Goal: Obtain resource: Download file/media

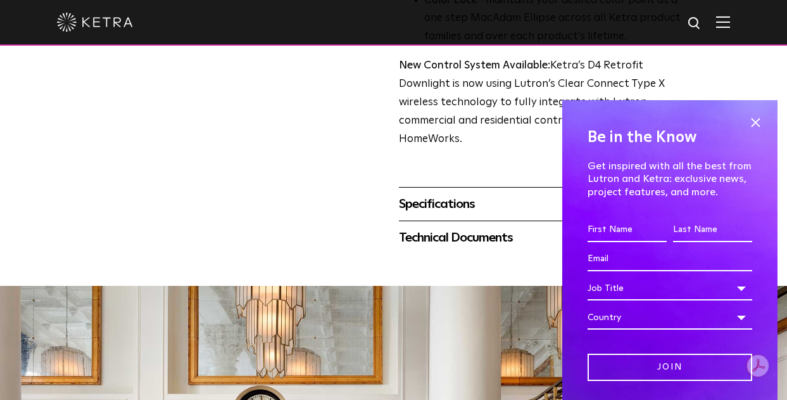
scroll to position [525, 0]
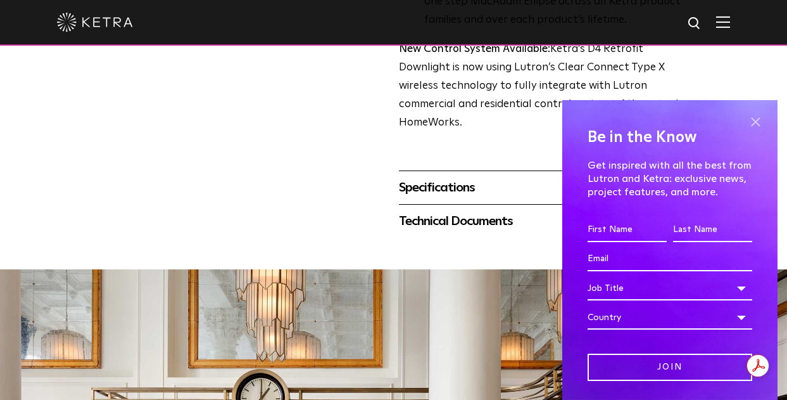
click at [753, 126] on span at bounding box center [755, 122] width 19 height 19
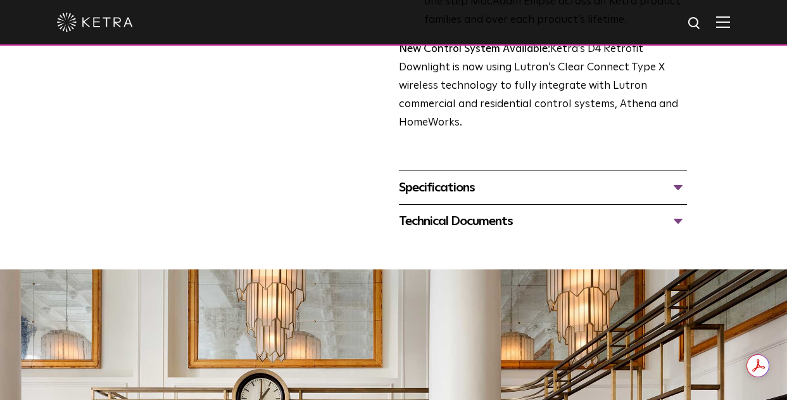
click at [678, 186] on div "Specifications" at bounding box center [543, 187] width 288 height 20
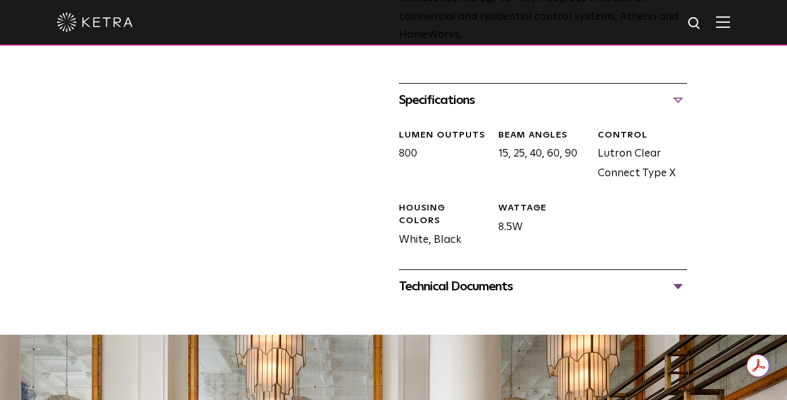
scroll to position [619, 0]
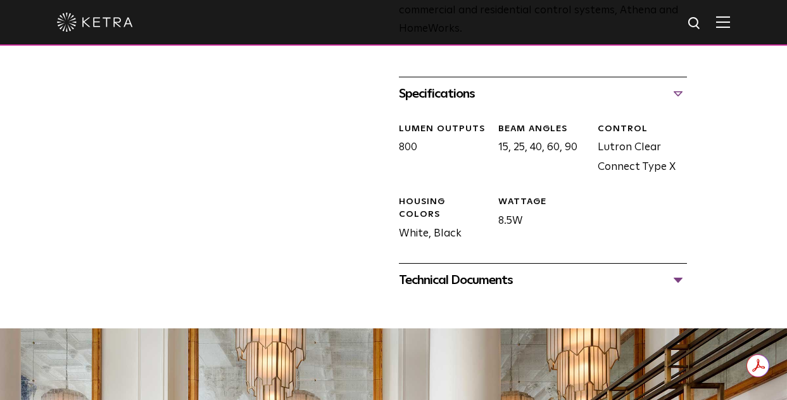
click at [678, 278] on div "Technical Documents" at bounding box center [543, 280] width 288 height 20
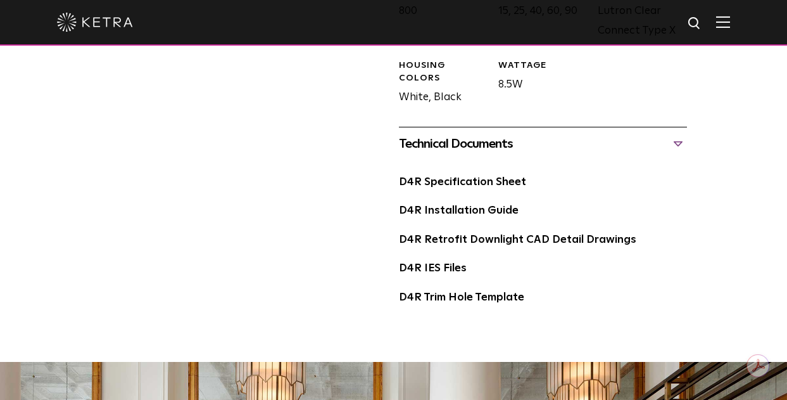
scroll to position [757, 0]
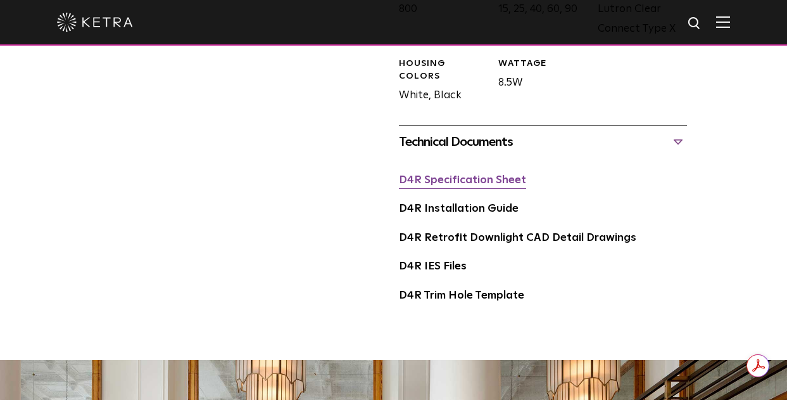
click at [486, 181] on link "D4R Specification Sheet" at bounding box center [462, 180] width 127 height 11
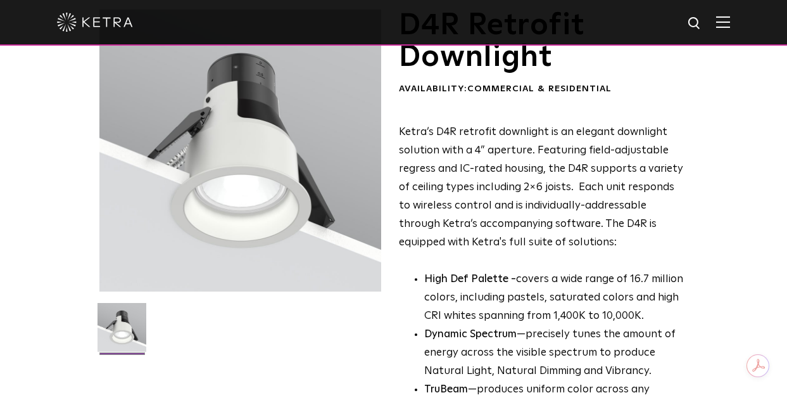
scroll to position [0, 0]
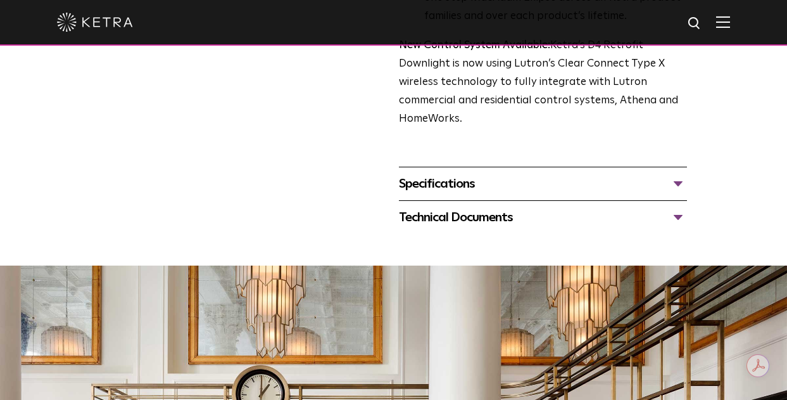
scroll to position [537, 0]
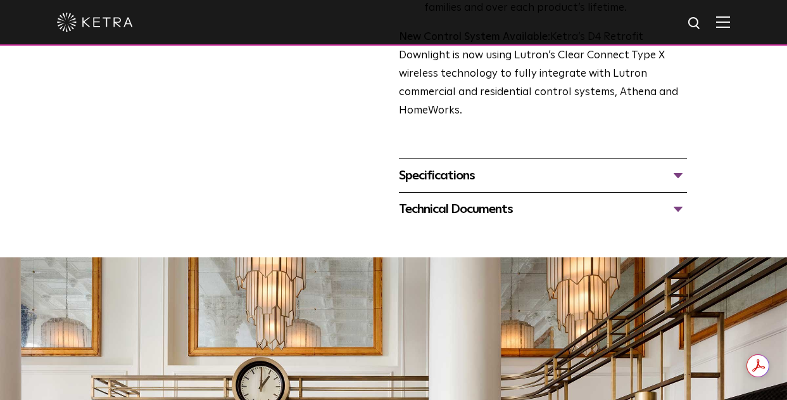
click at [678, 174] on div "Specifications" at bounding box center [543, 175] width 288 height 20
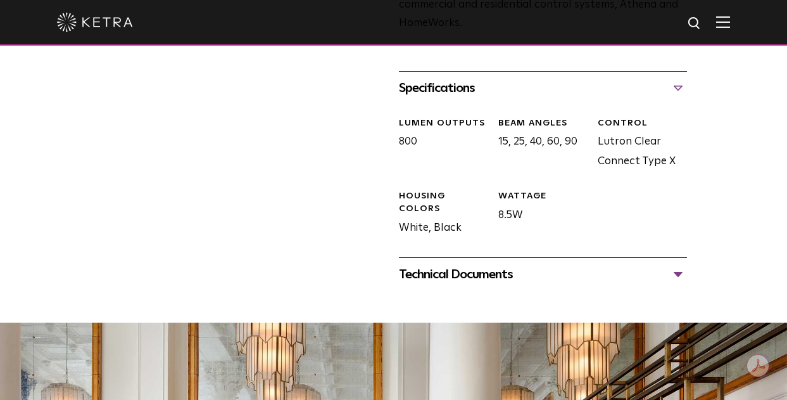
scroll to position [639, 0]
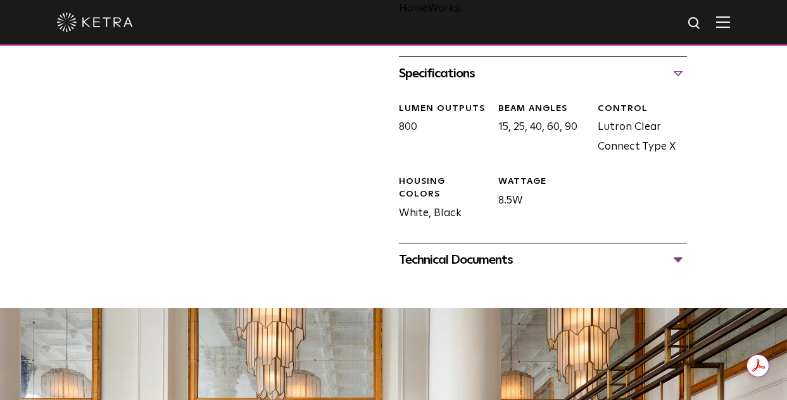
click at [679, 257] on div "Technical Documents" at bounding box center [543, 260] width 288 height 20
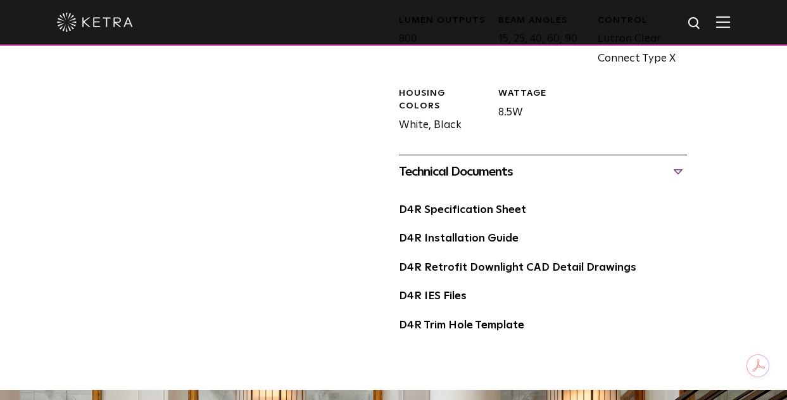
scroll to position [765, 0]
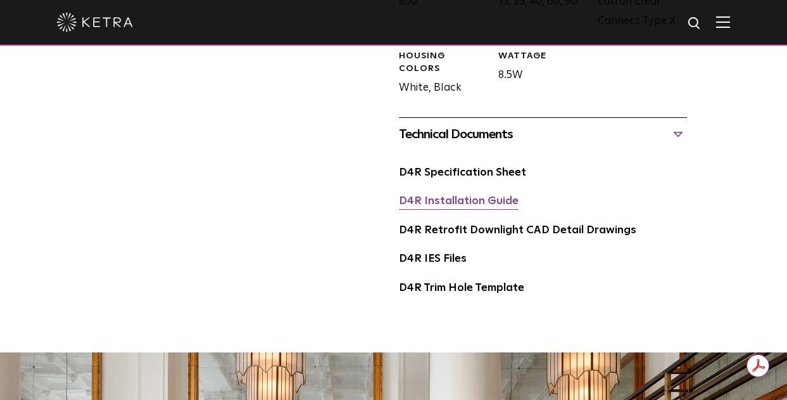
click at [471, 197] on link "D4R Installation Guide" at bounding box center [459, 201] width 120 height 11
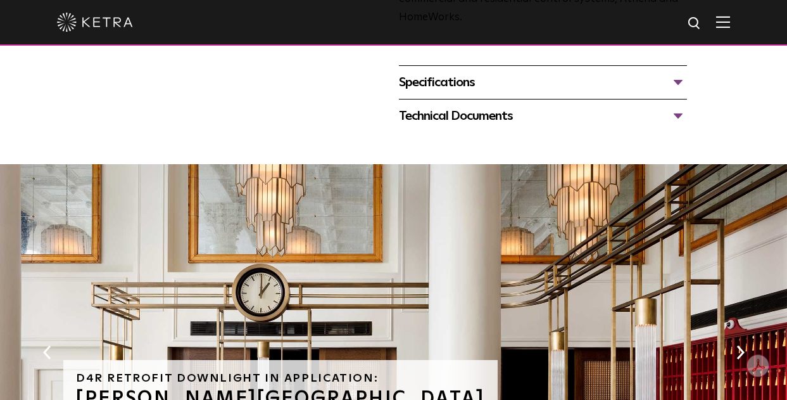
scroll to position [590, 0]
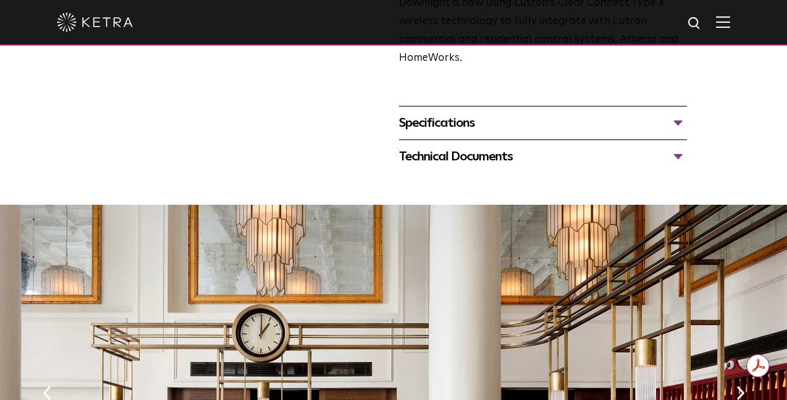
click at [675, 156] on div "Technical Documents" at bounding box center [543, 156] width 288 height 20
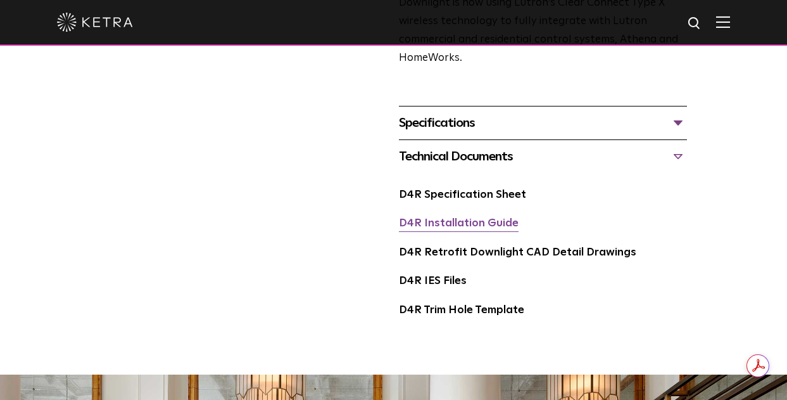
click at [466, 224] on link "D4R Installation Guide" at bounding box center [459, 223] width 120 height 11
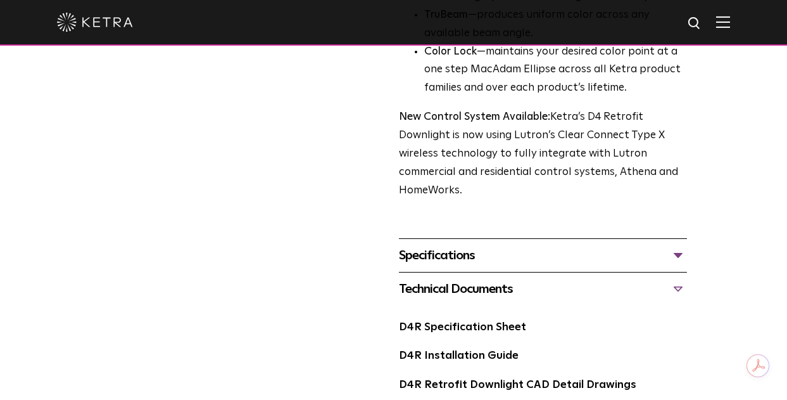
scroll to position [477, 0]
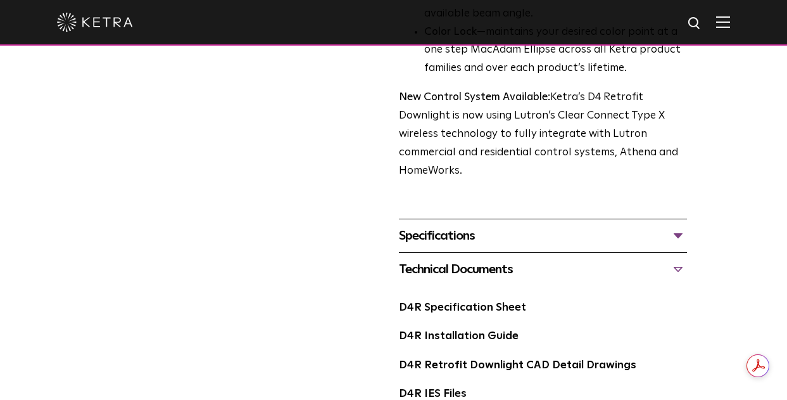
click at [677, 236] on div "Specifications" at bounding box center [543, 236] width 288 height 20
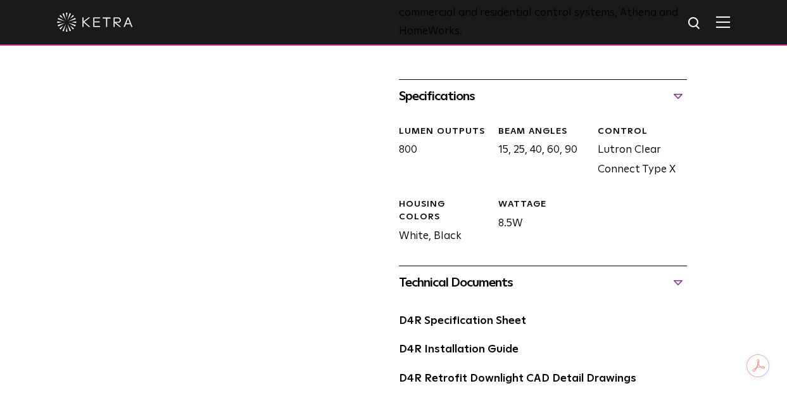
scroll to position [624, 0]
